Goal: Task Accomplishment & Management: Manage account settings

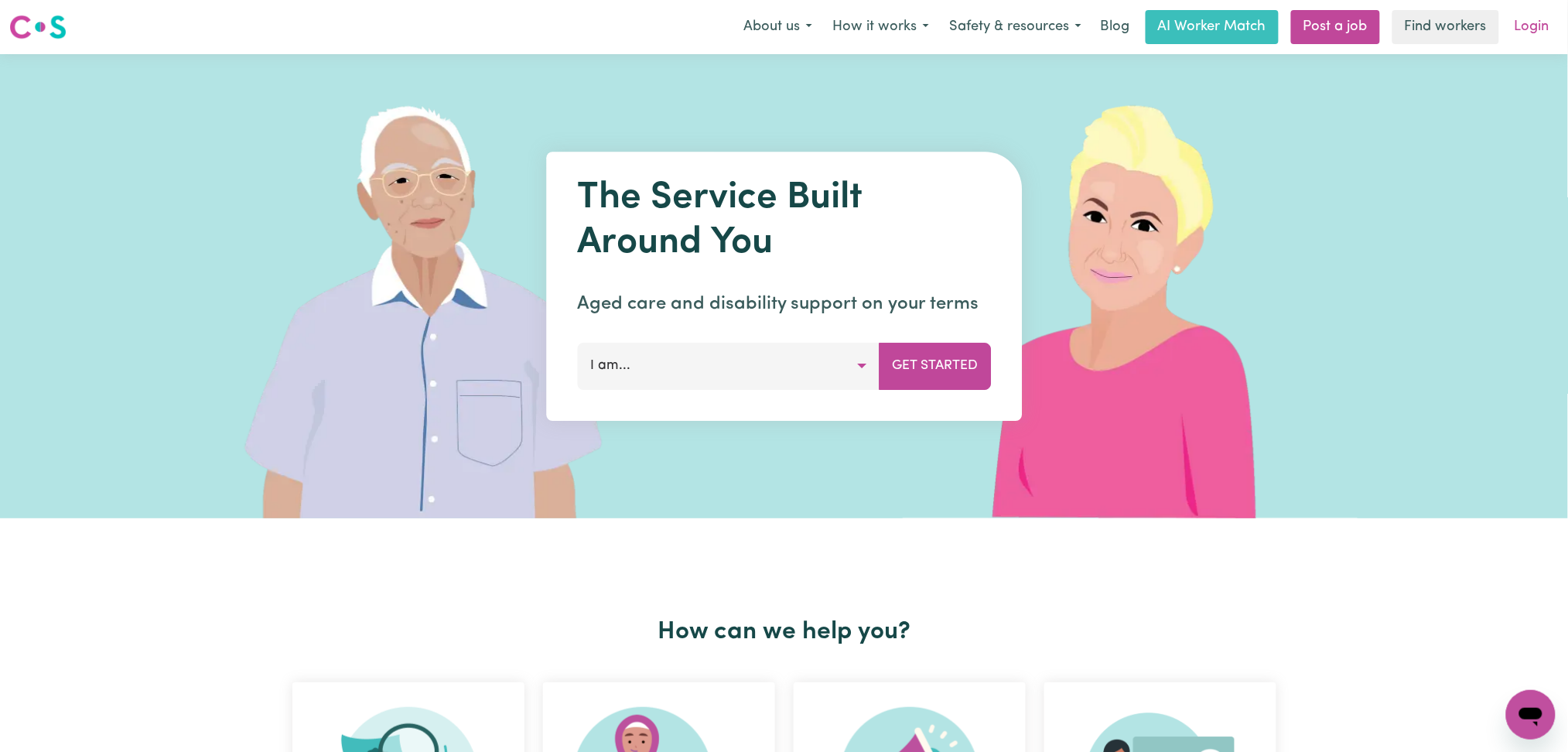
click at [1532, 28] on link "Login" at bounding box center [1532, 27] width 53 height 34
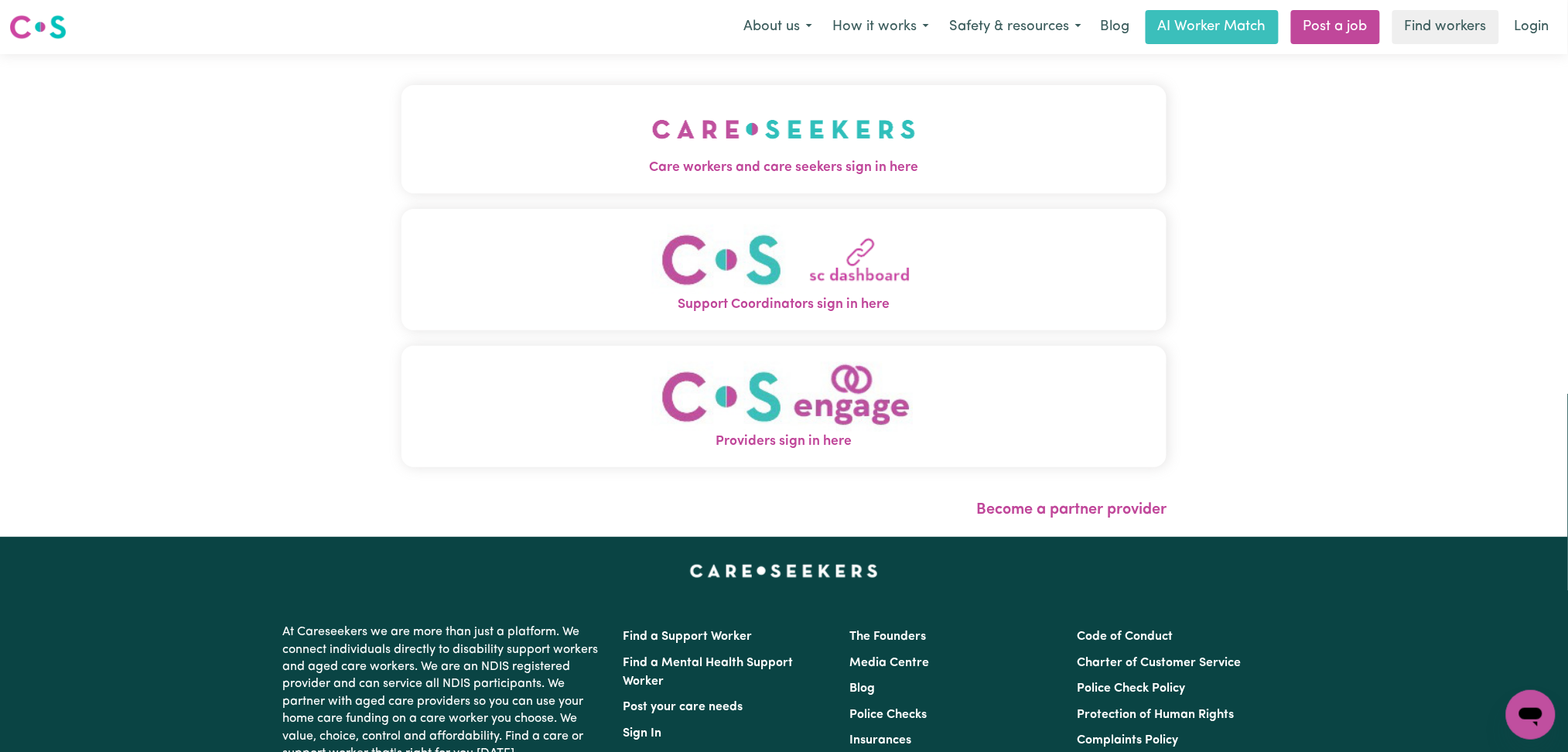
drag, startPoint x: 734, startPoint y: 164, endPoint x: 704, endPoint y: 121, distance: 52.4
click at [731, 164] on span "Care workers and care seekers sign in here" at bounding box center [784, 167] width 766 height 20
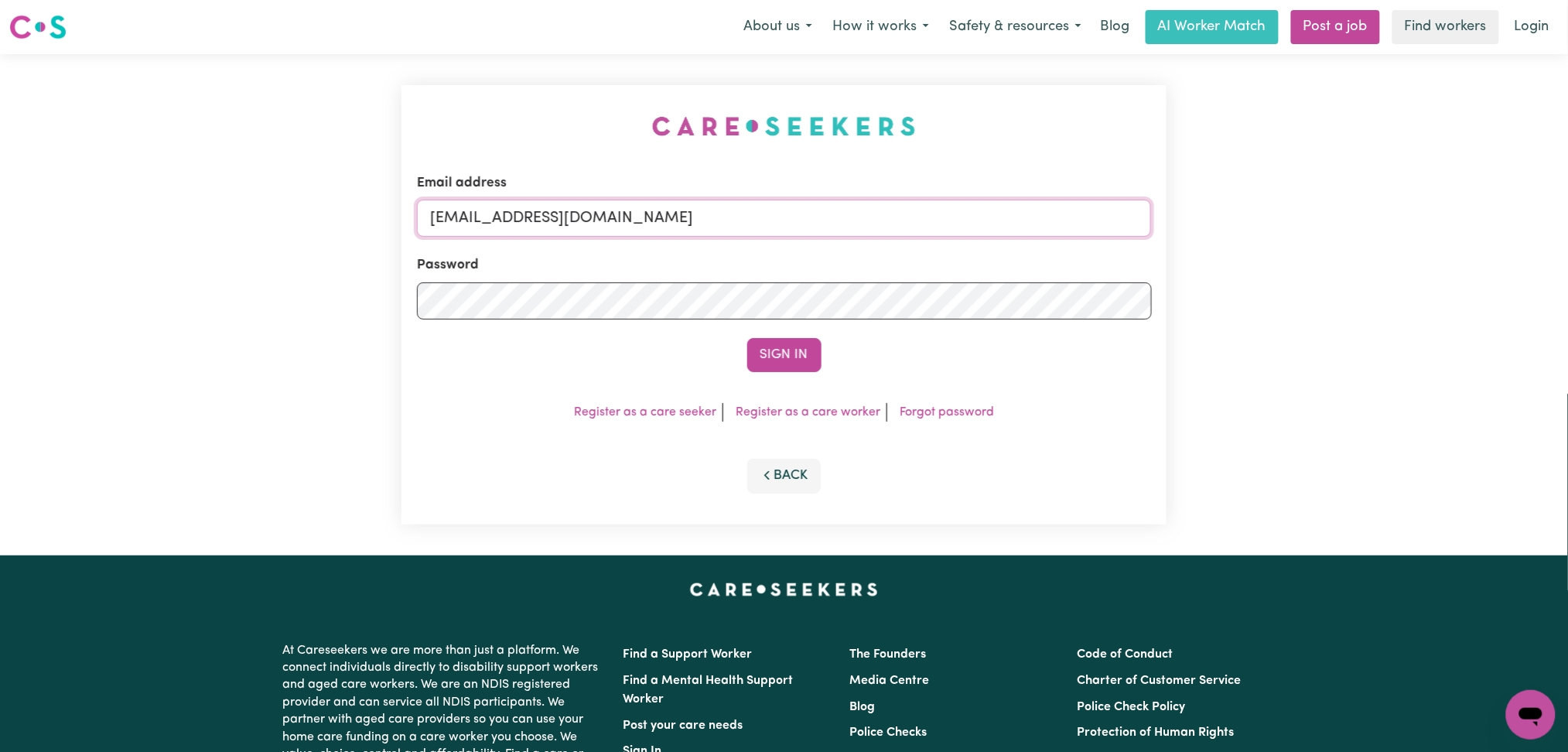
click at [505, 229] on input "[EMAIL_ADDRESS][DOMAIN_NAME]" at bounding box center [784, 219] width 734 height 37
drag, startPoint x: 512, startPoint y: 222, endPoint x: 836, endPoint y: 221, distance: 324.0
click at [836, 221] on input "Superuser~[EMAIL_ADDRESS][DOMAIN_NAME]" at bounding box center [784, 219] width 734 height 37
type input "Superuser~[EMAIL_ADDRESS][DOMAIN_NAME]"
click at [773, 366] on button "Sign In" at bounding box center [784, 354] width 74 height 34
